Goal: Download file/media

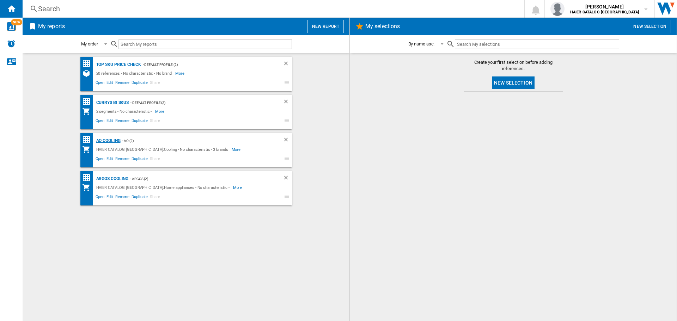
click at [112, 138] on div "AO Cooling" at bounding box center [108, 141] width 26 height 9
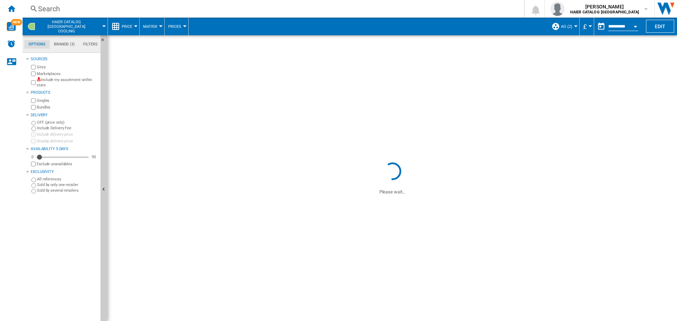
click at [130, 27] on span "Price" at bounding box center [127, 26] width 11 height 5
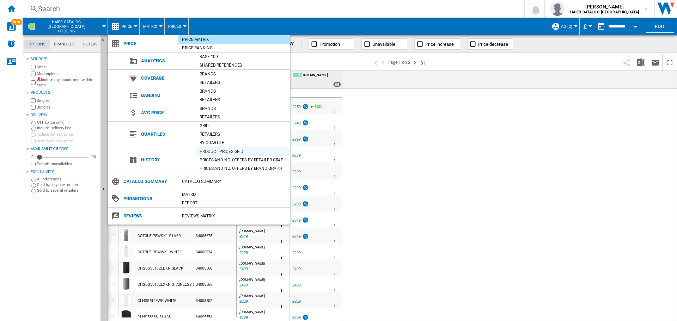
click at [212, 150] on div "Product prices grid" at bounding box center [243, 151] width 94 height 7
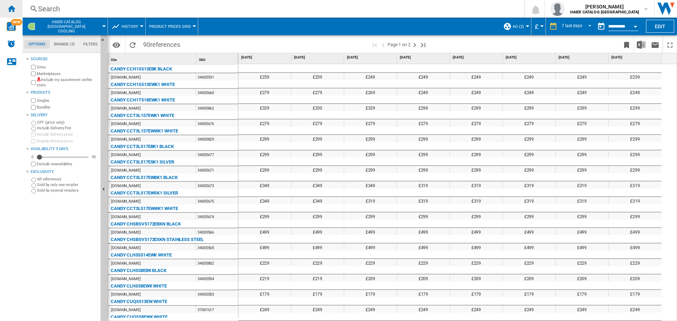
click at [12, 8] on ng-md-icon "Home" at bounding box center [11, 8] width 8 height 8
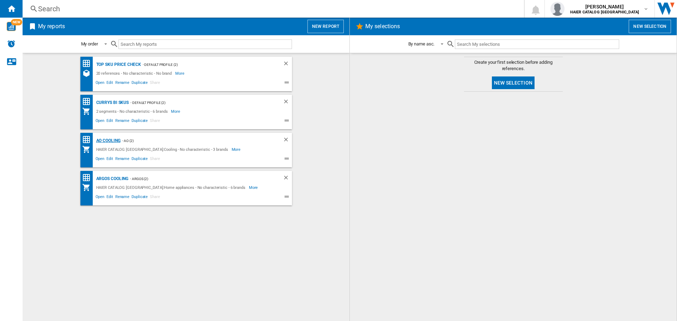
click at [117, 139] on div "AO Cooling" at bounding box center [108, 141] width 26 height 9
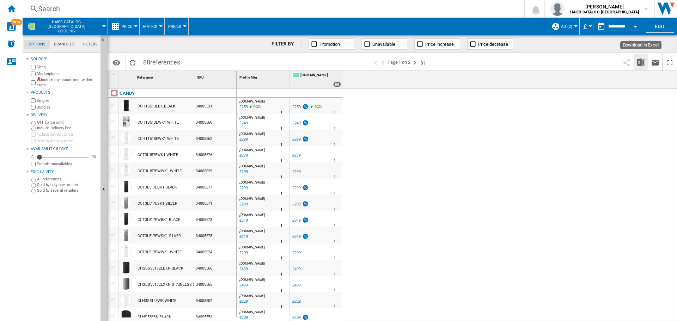
click at [639, 60] on img "Download in Excel" at bounding box center [641, 62] width 8 height 8
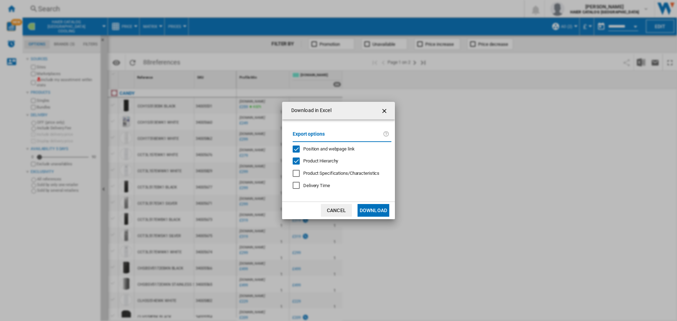
click at [384, 209] on button "Download" at bounding box center [374, 210] width 32 height 13
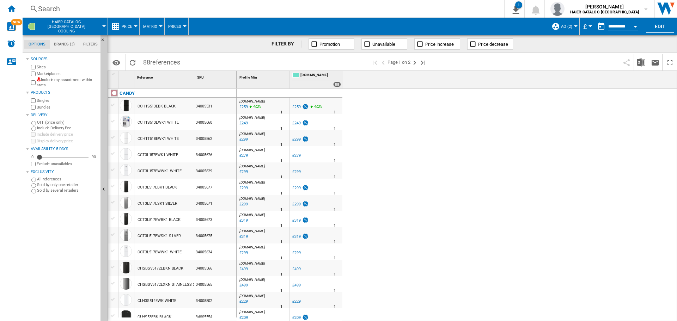
drag, startPoint x: 494, startPoint y: 149, endPoint x: 532, endPoint y: 121, distance: 47.9
click at [494, 149] on div "[DOMAIN_NAME] : AO -1.0 % £259 4.02 % N/A 1 [DOMAIN_NAME] : AO AO -1.0 % £259 4…" at bounding box center [457, 205] width 441 height 233
click at [11, 6] on ng-md-icon "Home" at bounding box center [11, 8] width 8 height 8
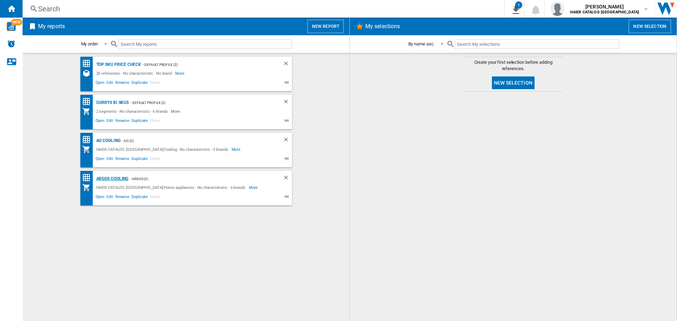
click at [115, 180] on div "Argos Cooling" at bounding box center [112, 179] width 34 height 9
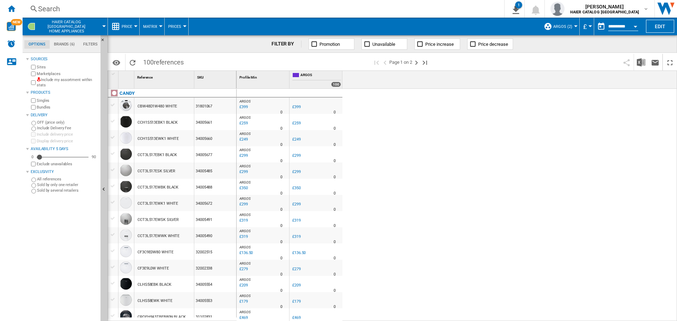
click at [127, 25] on span "Price" at bounding box center [127, 26] width 11 height 5
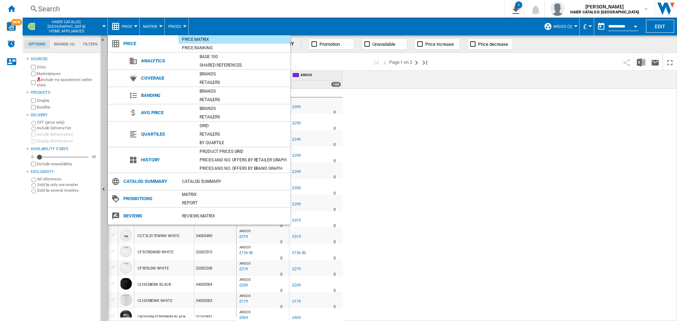
click at [127, 25] on md-backdrop at bounding box center [338, 160] width 677 height 321
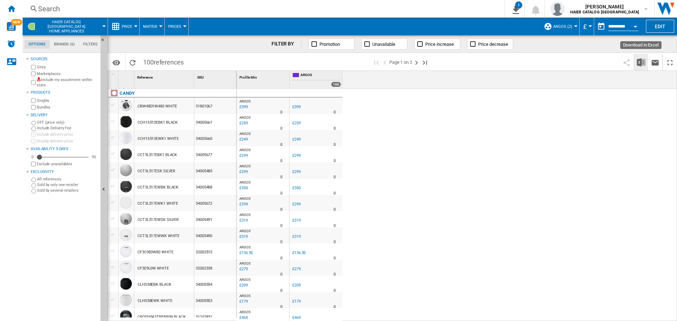
click at [639, 59] on img "Download in Excel" at bounding box center [641, 62] width 8 height 8
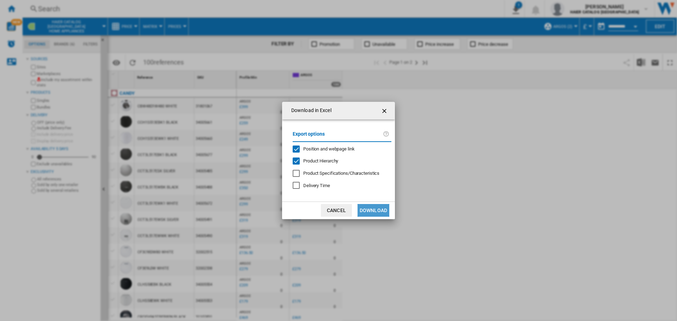
click at [371, 213] on button "Download" at bounding box center [374, 210] width 32 height 13
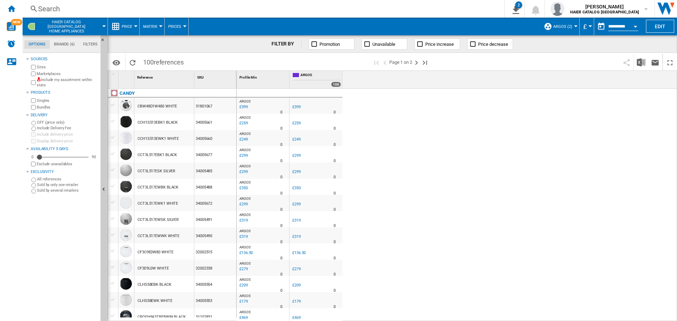
drag, startPoint x: 439, startPoint y: 170, endPoint x: 436, endPoint y: 173, distance: 3.8
click at [436, 173] on div "ARGOS : UK CO ARGOS -1.0 % £399 % N/A 0 [GEOGRAPHIC_DATA] : [GEOGRAPHIC_DATA] C…" at bounding box center [457, 205] width 441 height 233
click at [433, 132] on div "ARGOS : UK CO ARGOS -1.0 % £399 % N/A 0 [GEOGRAPHIC_DATA] : [GEOGRAPHIC_DATA] C…" at bounding box center [457, 205] width 441 height 233
